Goal: Task Accomplishment & Management: Manage account settings

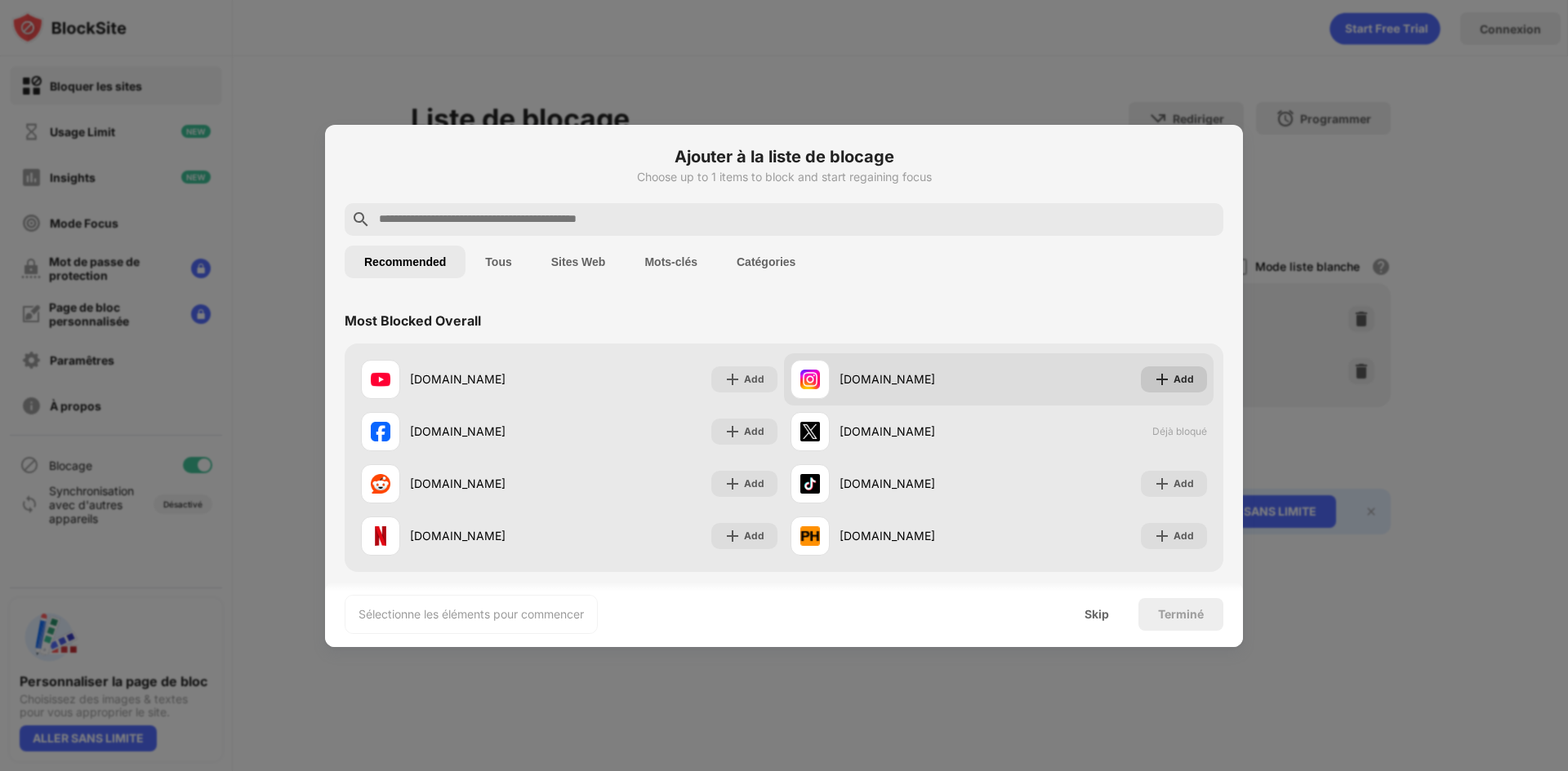
click at [1174, 383] on div "Add" at bounding box center [1183, 379] width 20 height 16
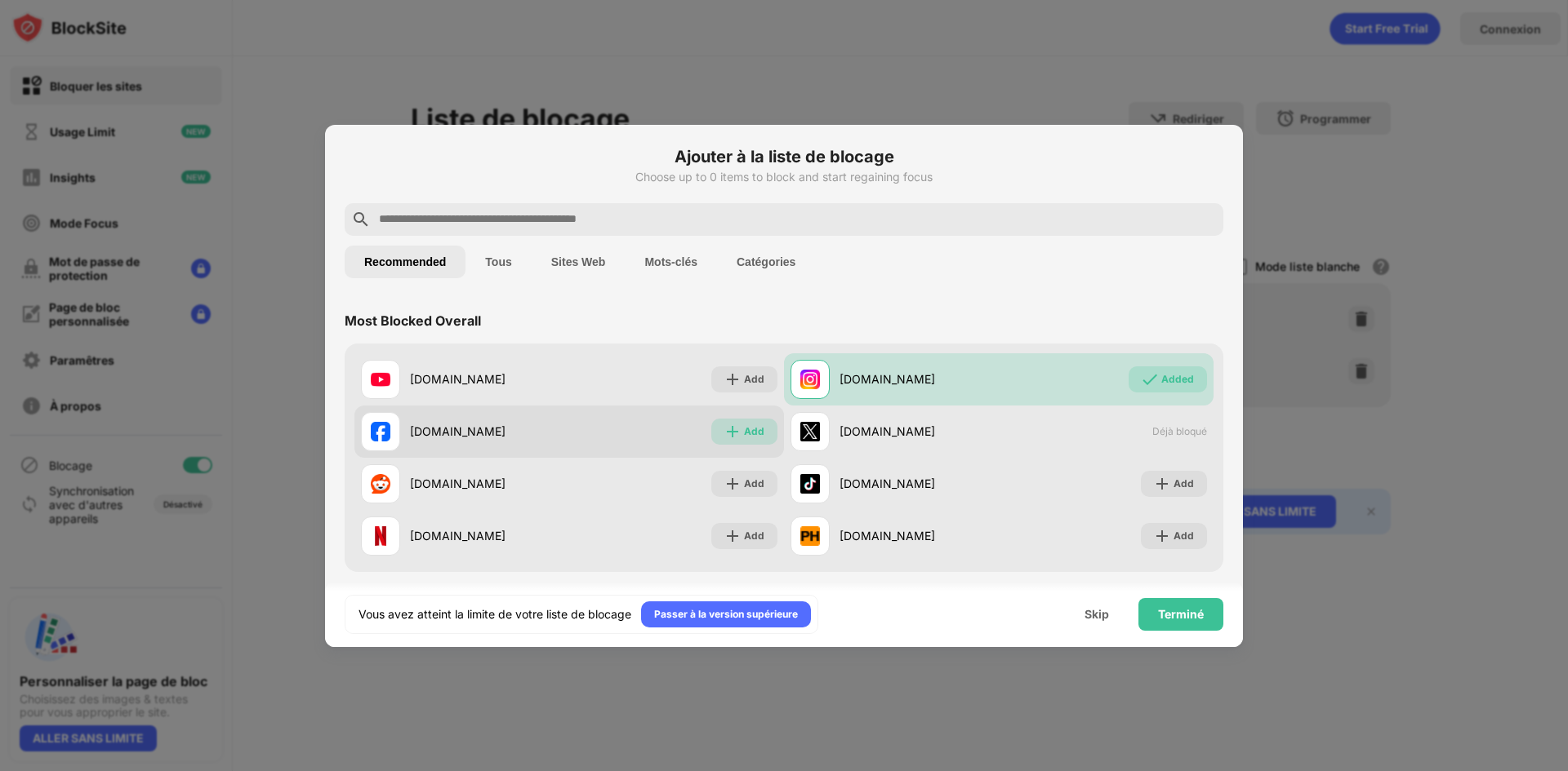
click at [749, 432] on div "Add" at bounding box center [753, 432] width 20 height 16
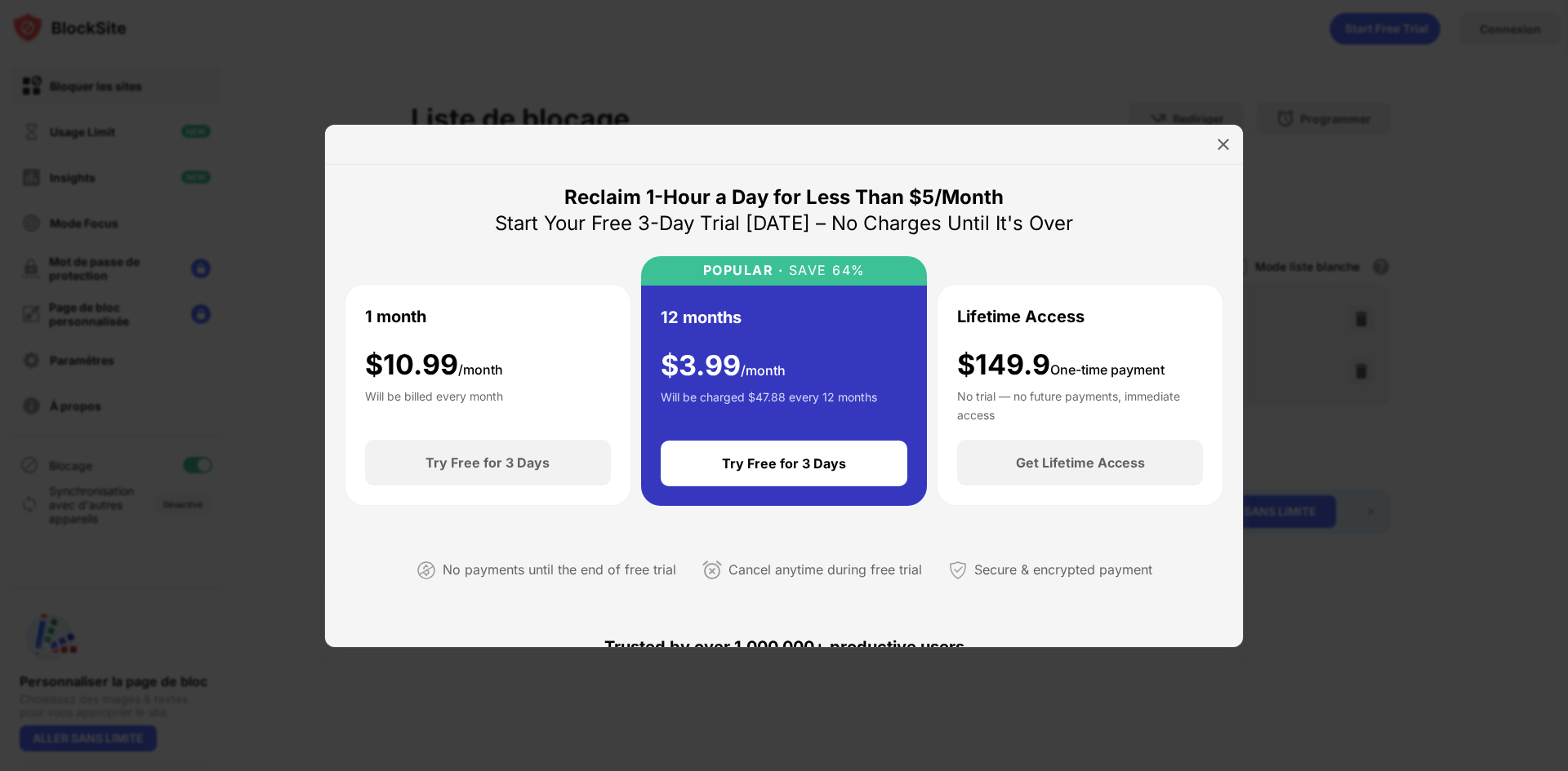
click at [1082, 111] on div at bounding box center [784, 386] width 1568 height 771
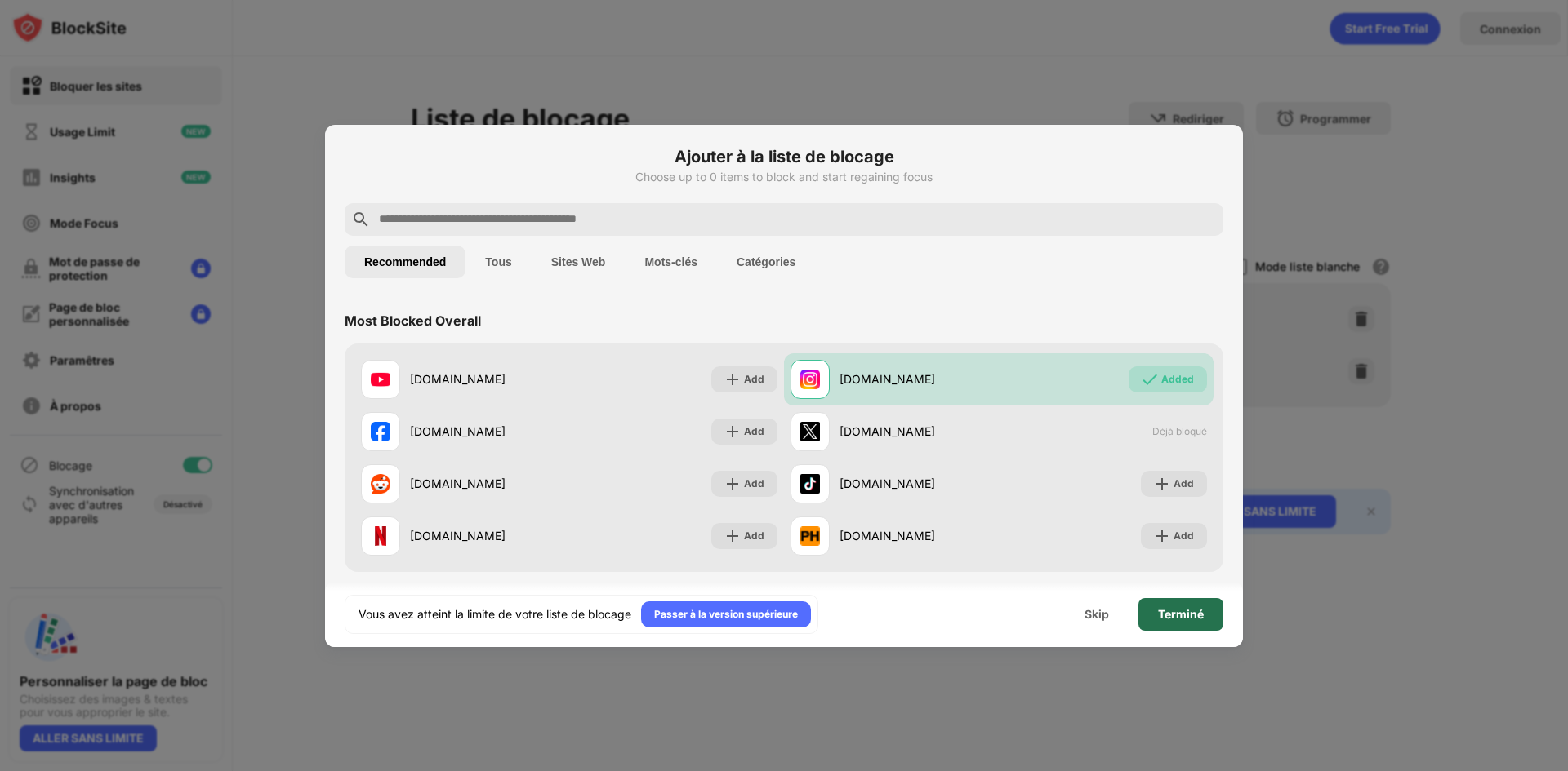
click at [1167, 609] on div "Terminé" at bounding box center [1181, 615] width 46 height 13
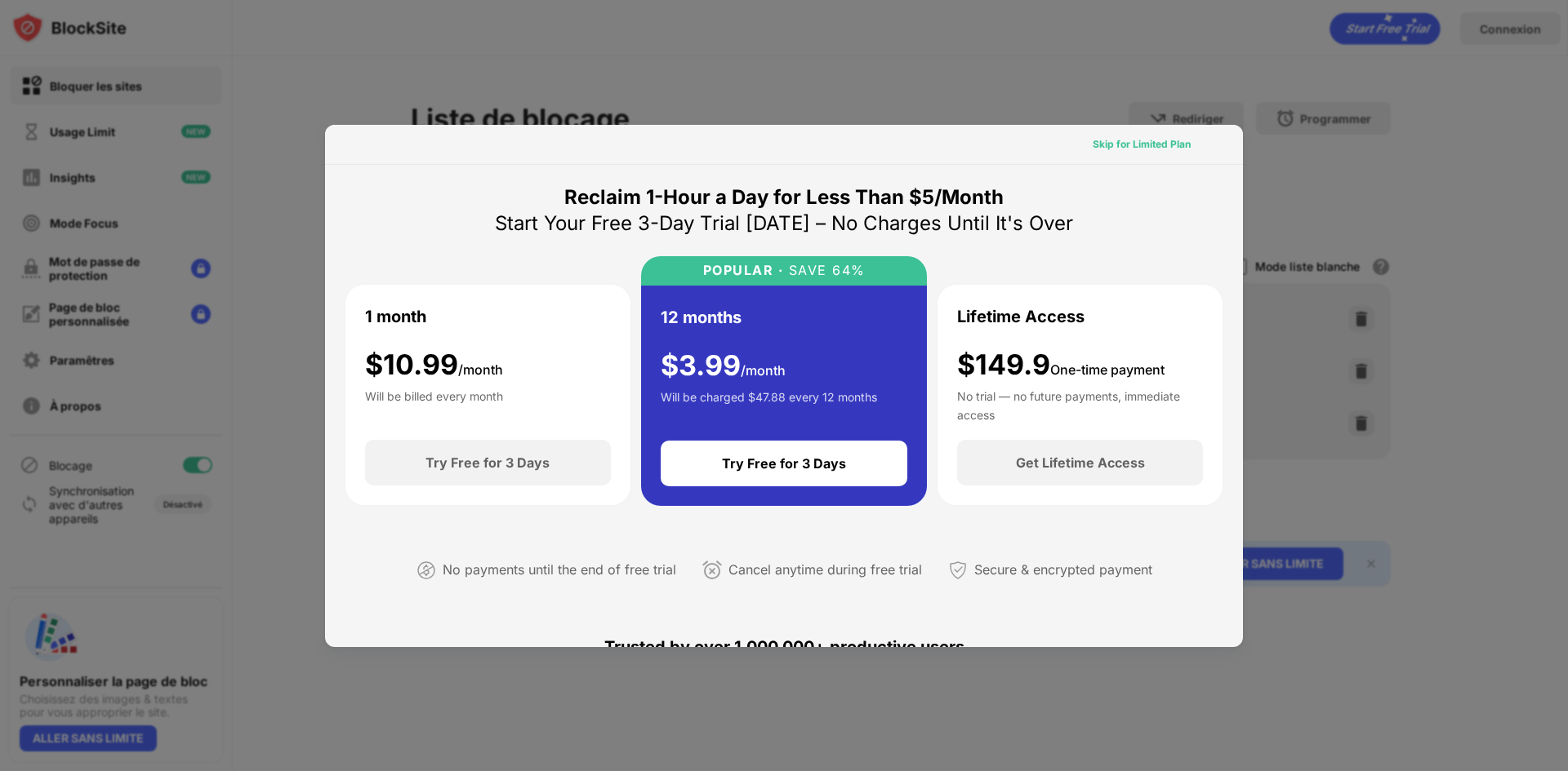
click at [1148, 143] on div "Skip for Limited Plan" at bounding box center [1142, 144] width 98 height 16
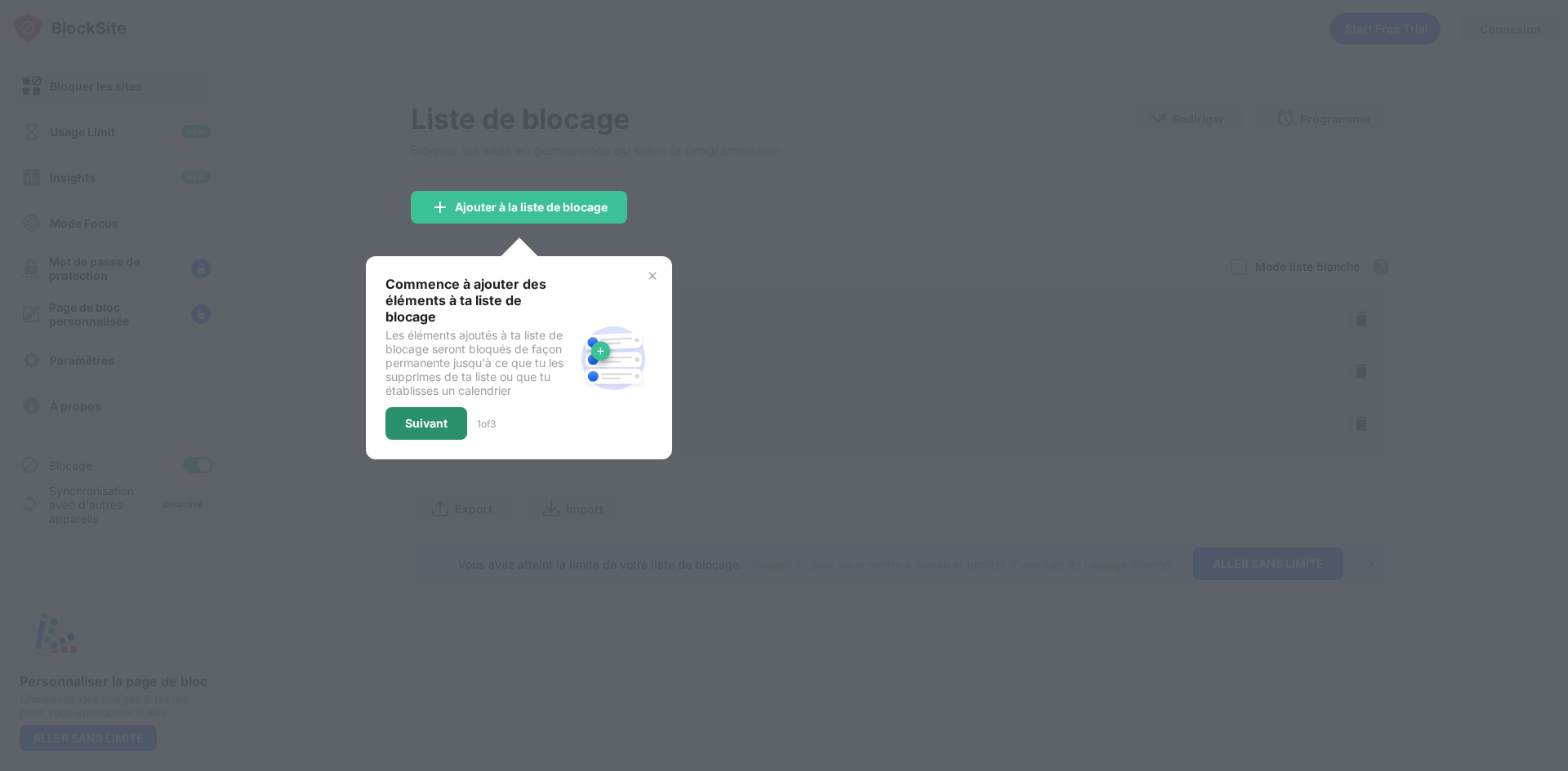
click at [439, 417] on div "Suivant" at bounding box center [426, 424] width 42 height 13
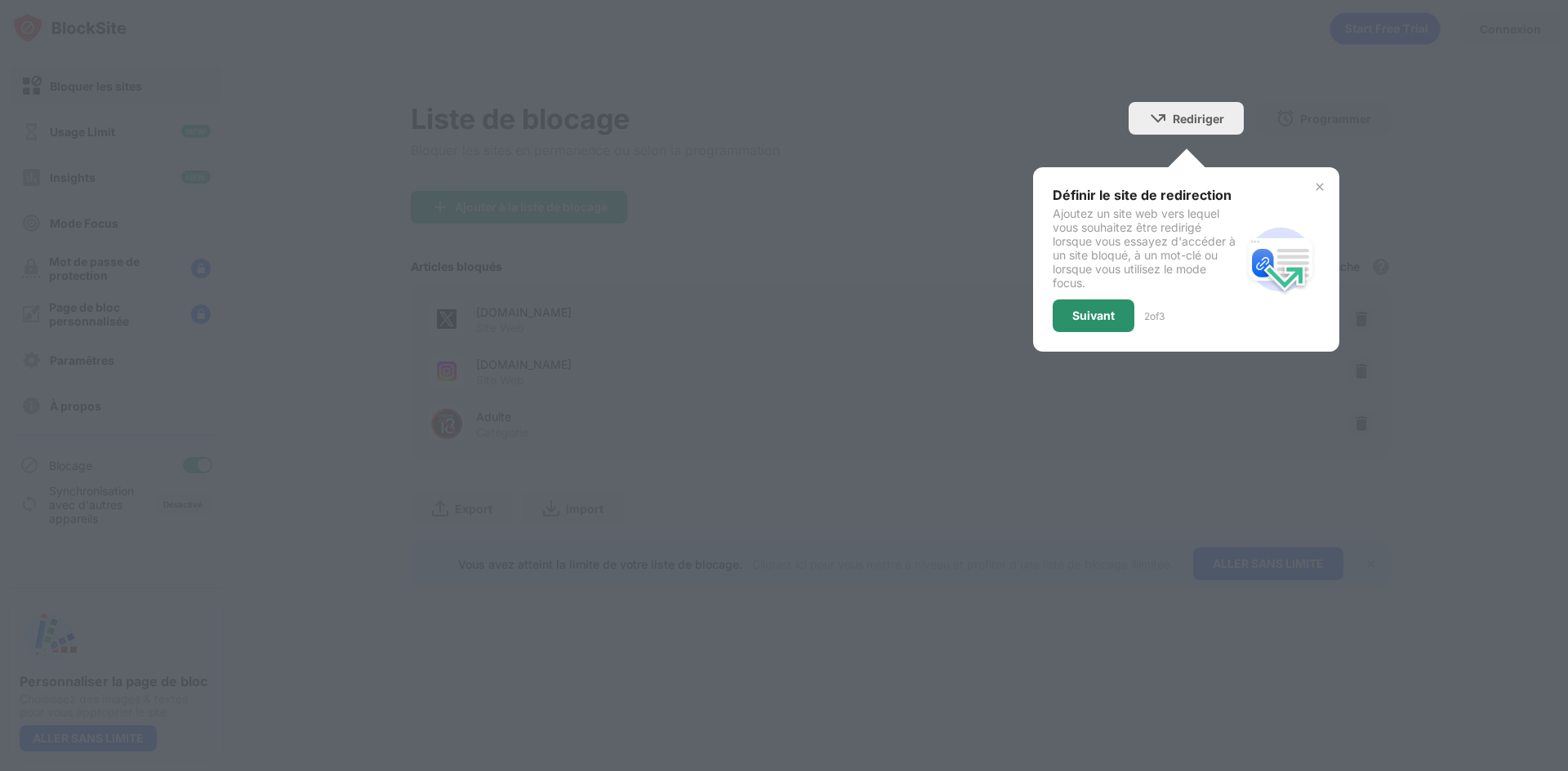
click at [1085, 322] on div "Suivant" at bounding box center [1093, 316] width 82 height 33
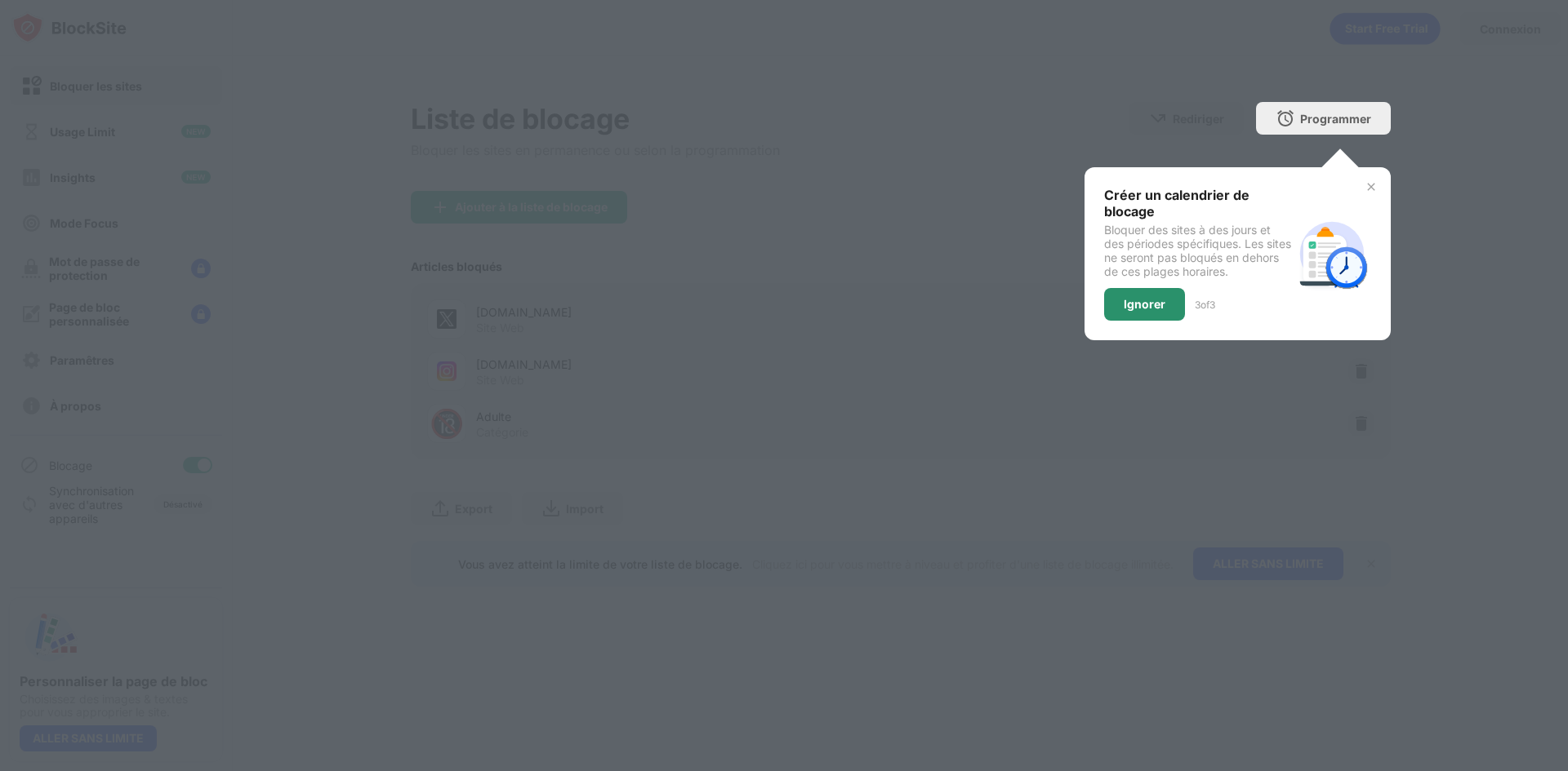
click at [1152, 311] on div "Ignorer" at bounding box center [1145, 305] width 81 height 33
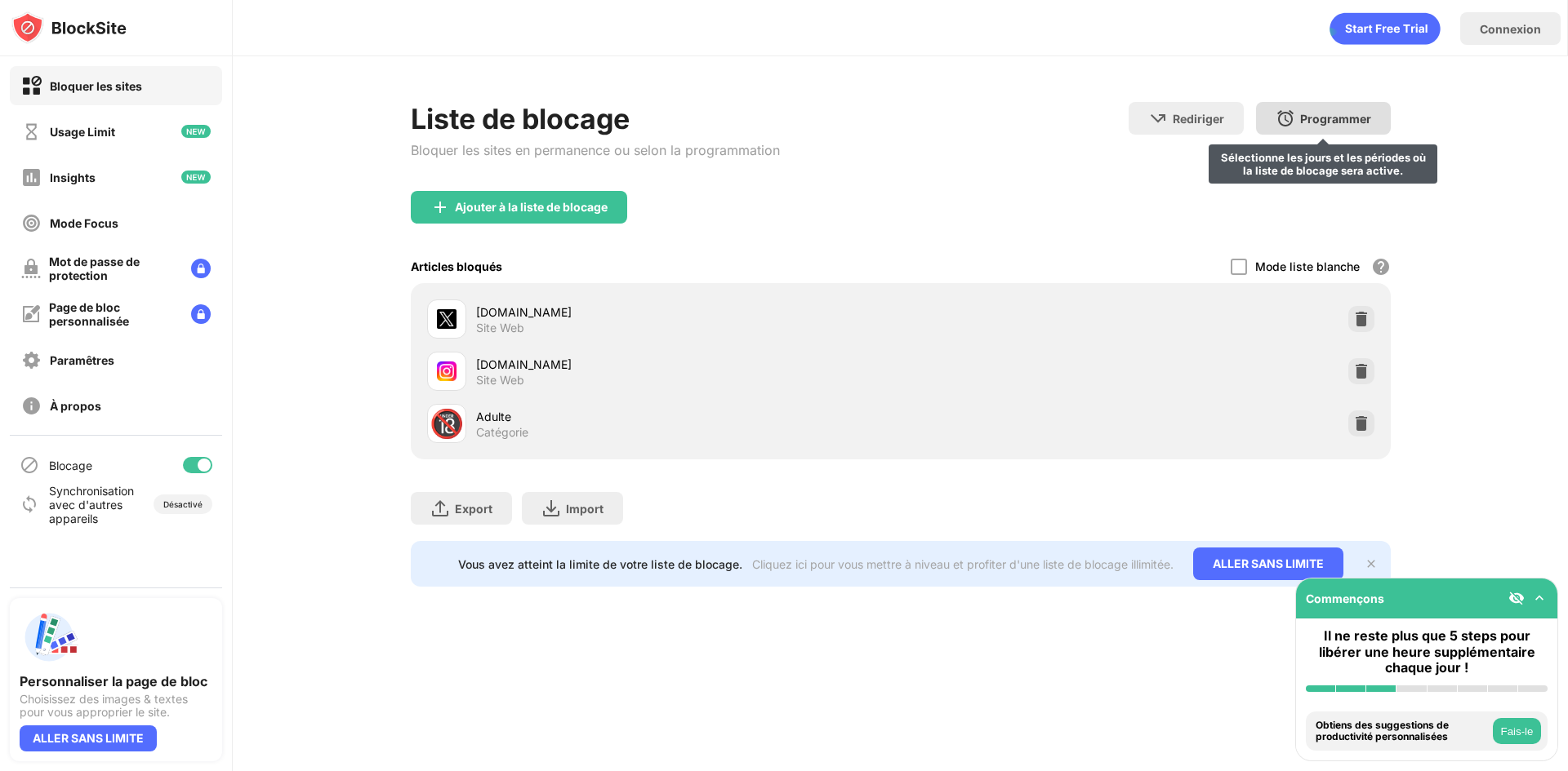
click at [1328, 112] on div "Programmer" at bounding box center [1336, 118] width 71 height 13
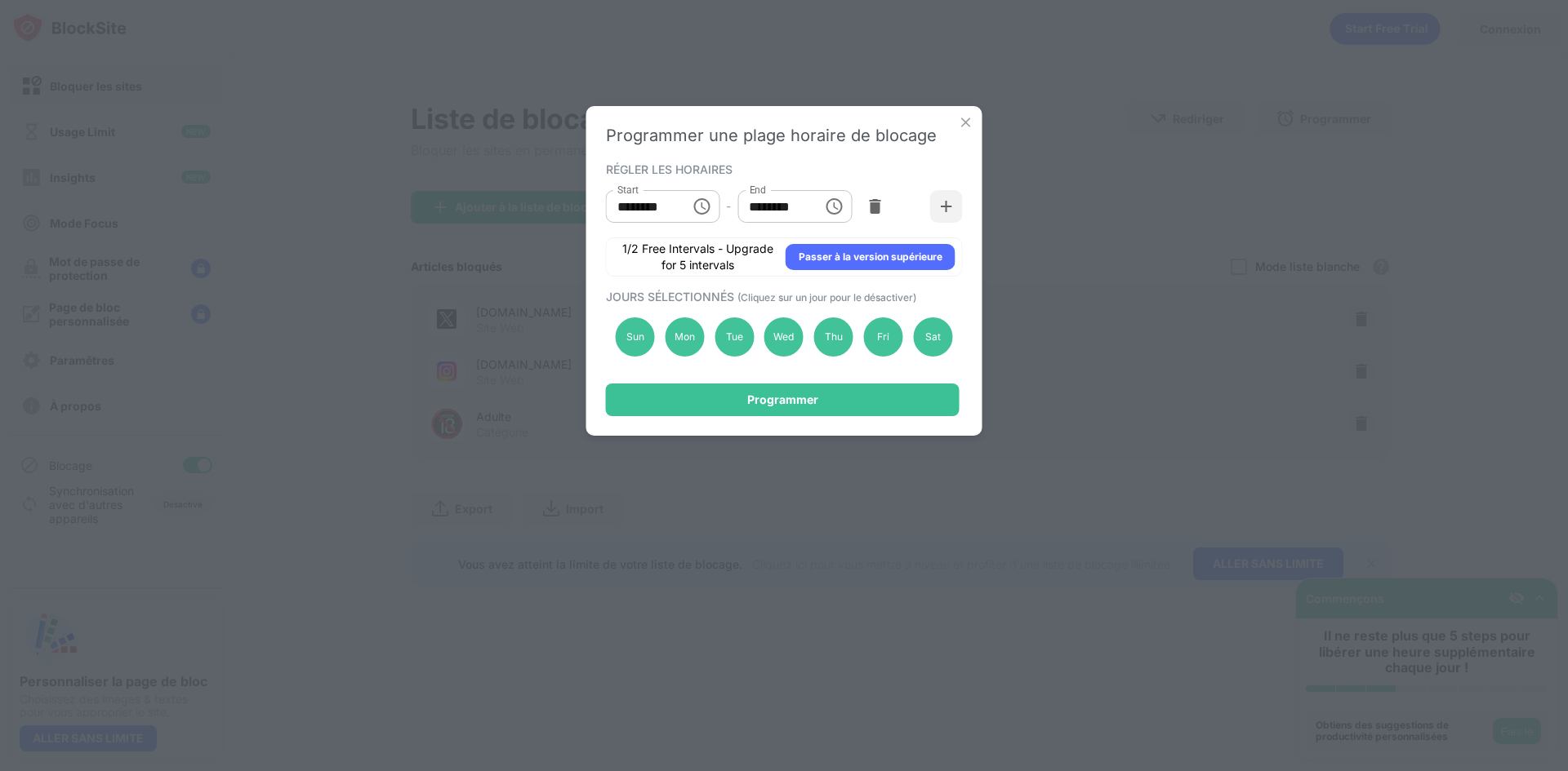
click at [962, 122] on img at bounding box center [966, 122] width 16 height 16
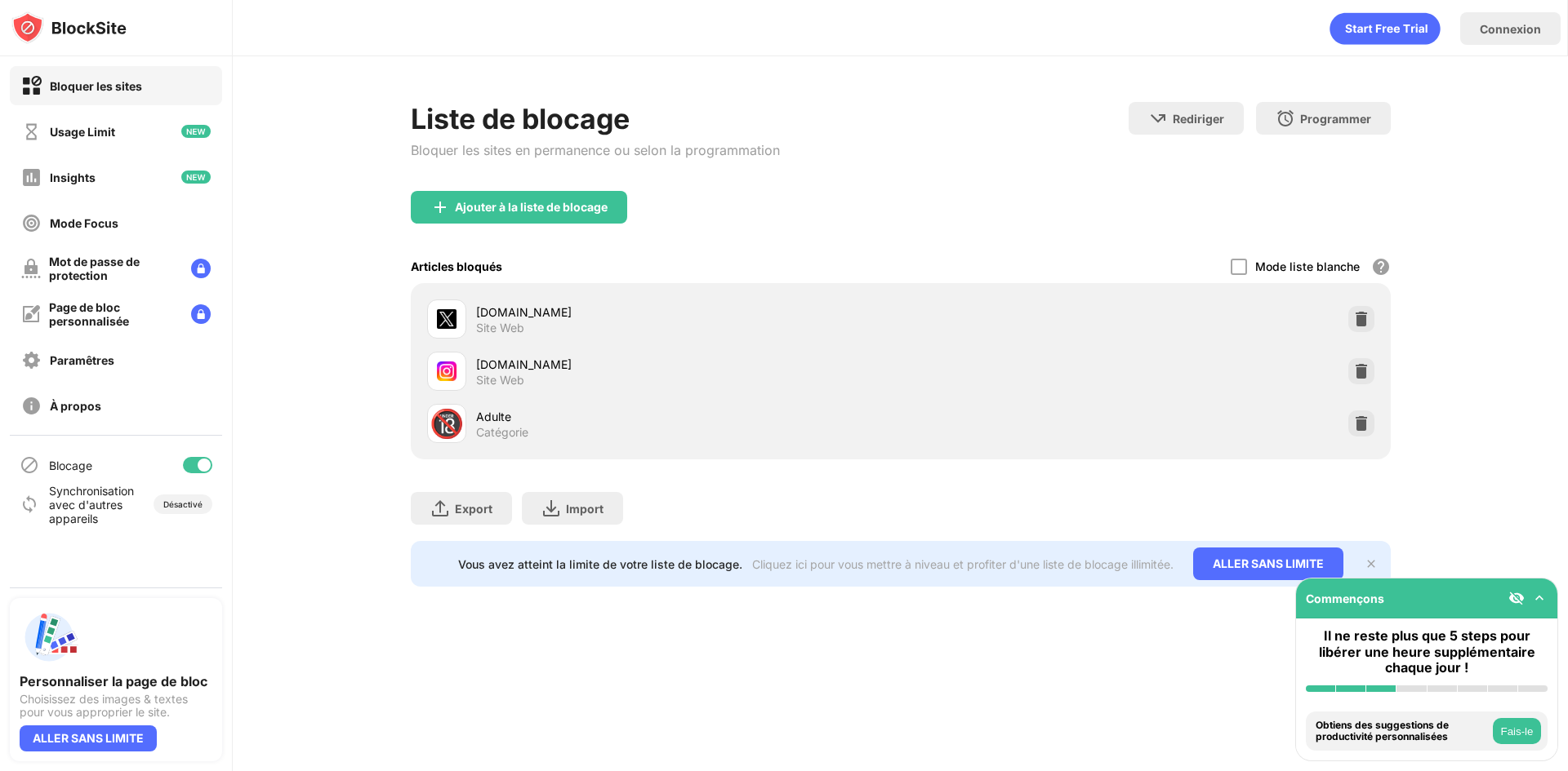
click at [1360, 562] on div "Vous avez atteint la limite de votre liste de blocage. Cliquez ici pour vous me…" at bounding box center [900, 564] width 980 height 46
click at [1372, 570] on img at bounding box center [1372, 564] width 13 height 13
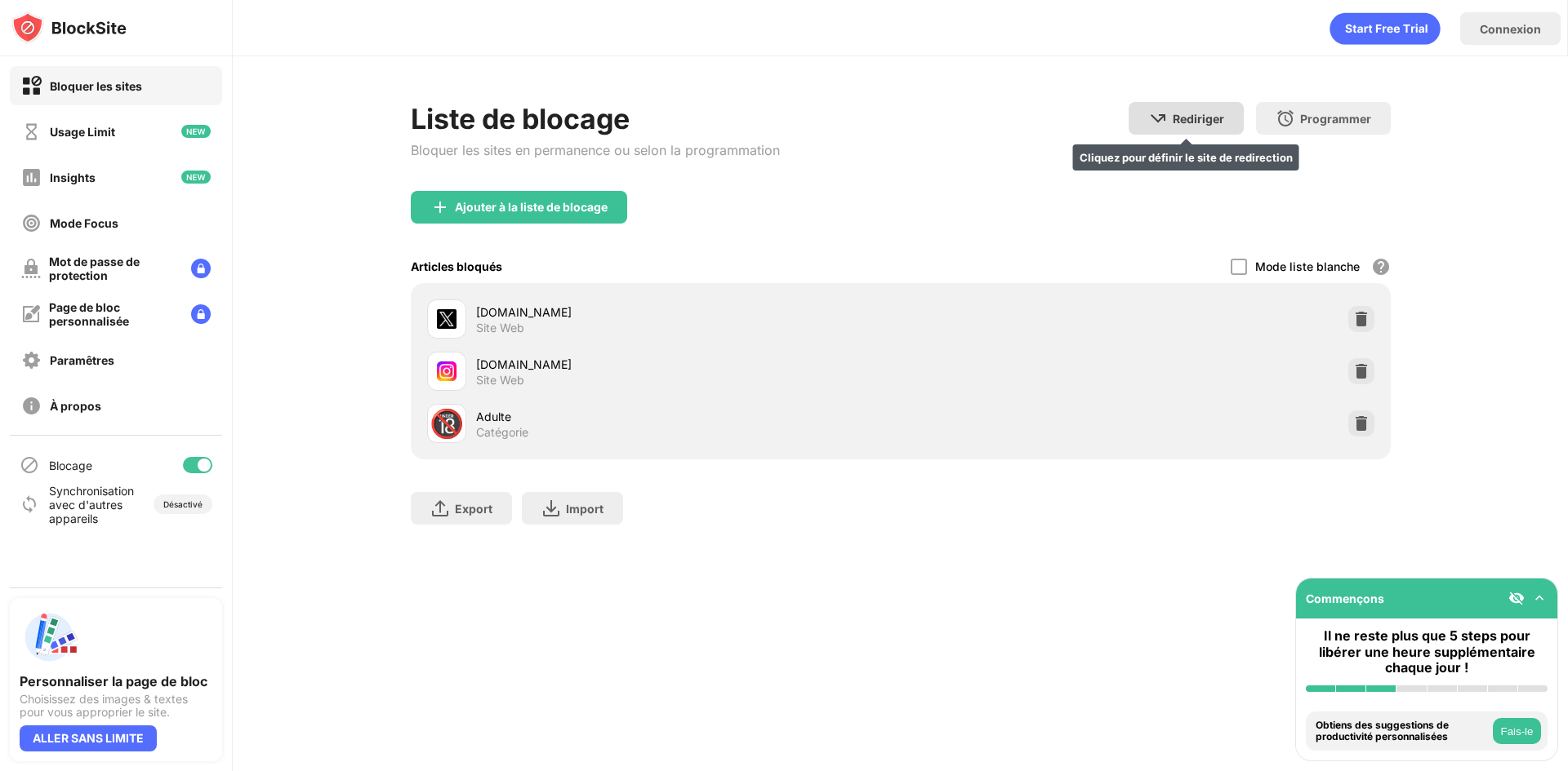
click at [1183, 116] on div "Rediriger" at bounding box center [1198, 118] width 51 height 13
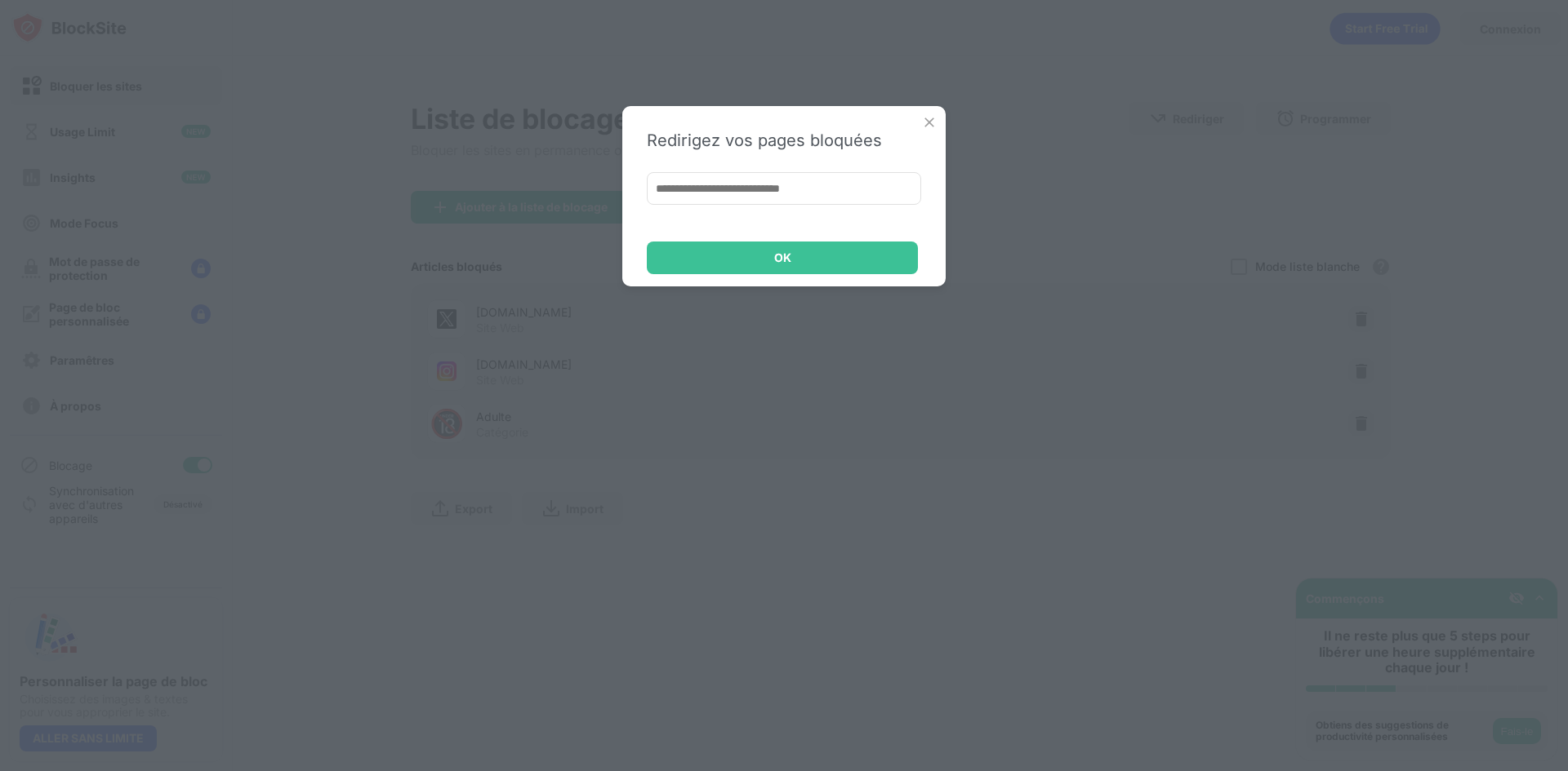
click at [842, 192] on input at bounding box center [783, 188] width 274 height 33
click at [782, 193] on input at bounding box center [783, 188] width 274 height 33
paste input "**********"
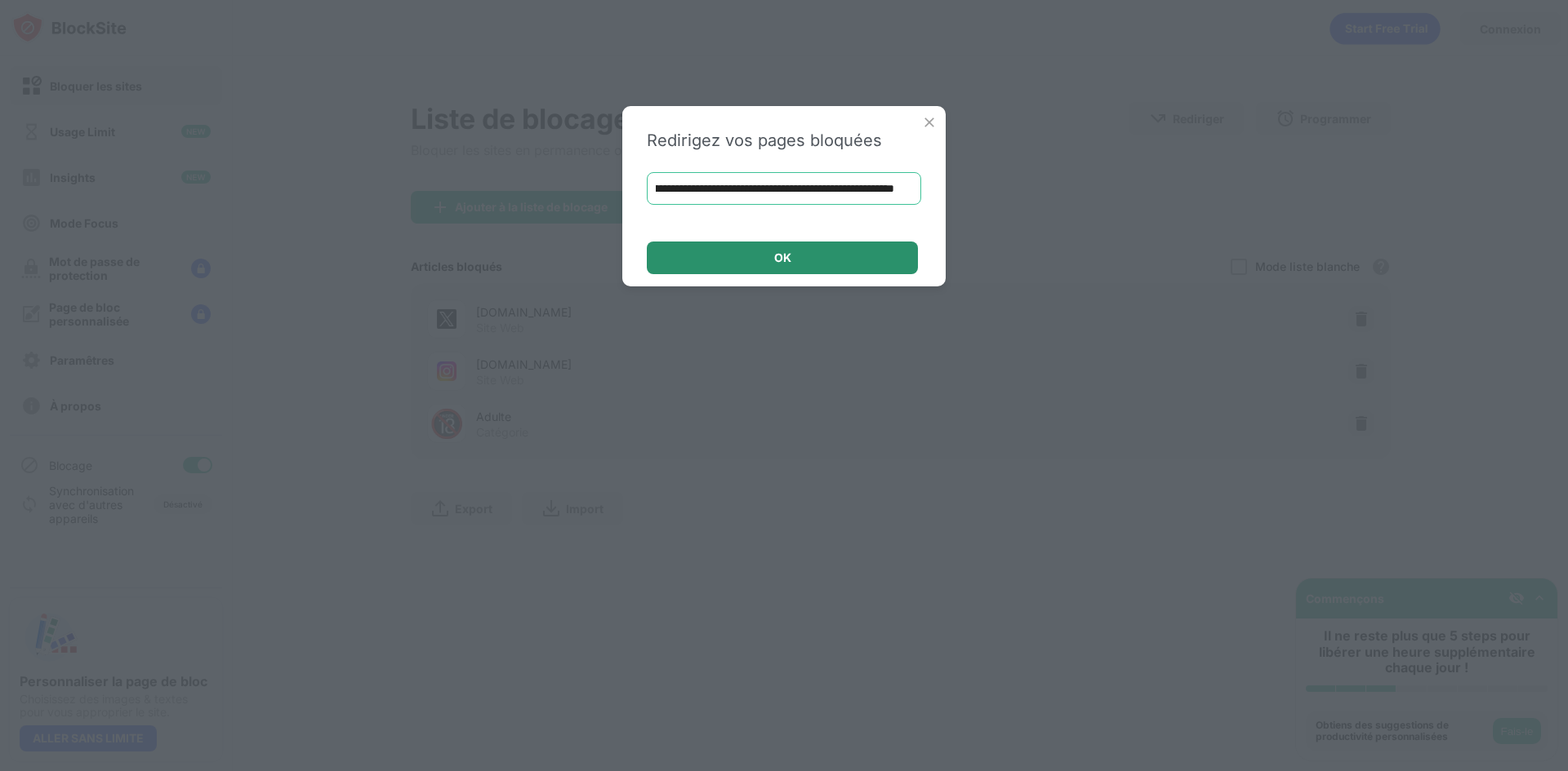
type input "**********"
click at [776, 266] on div "OK" at bounding box center [782, 258] width 271 height 33
